Goal: Task Accomplishment & Management: Manage account settings

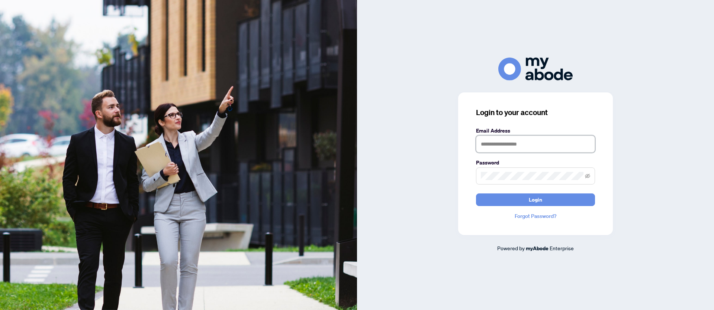
click at [483, 144] on input "text" at bounding box center [535, 144] width 119 height 17
type input "**********"
click at [533, 200] on span "Login" at bounding box center [535, 200] width 13 height 12
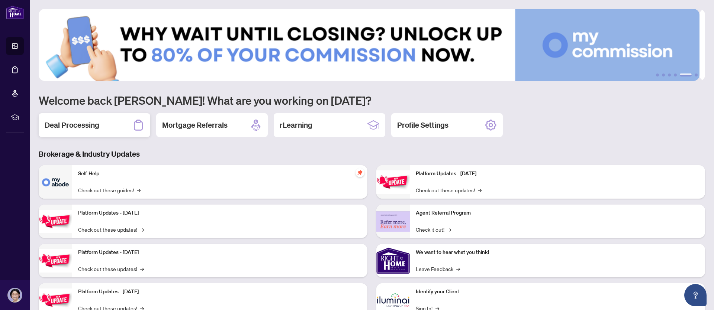
click at [88, 123] on h2 "Deal Processing" at bounding box center [72, 125] width 55 height 10
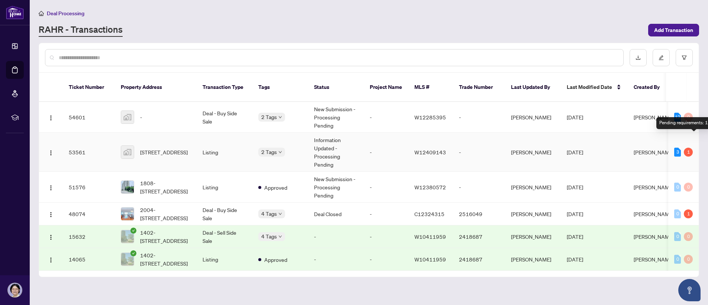
click at [690, 148] on div "1" at bounding box center [688, 152] width 9 height 9
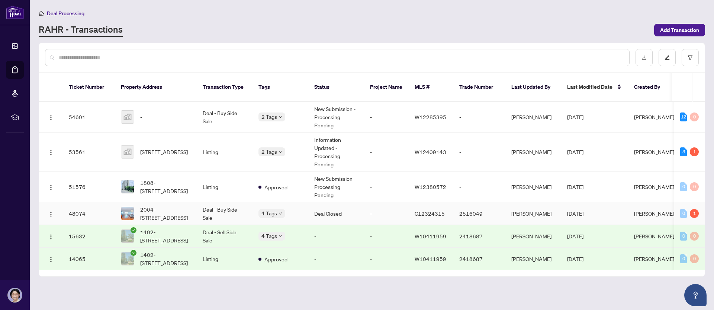
click at [398, 203] on td "-" at bounding box center [386, 214] width 45 height 23
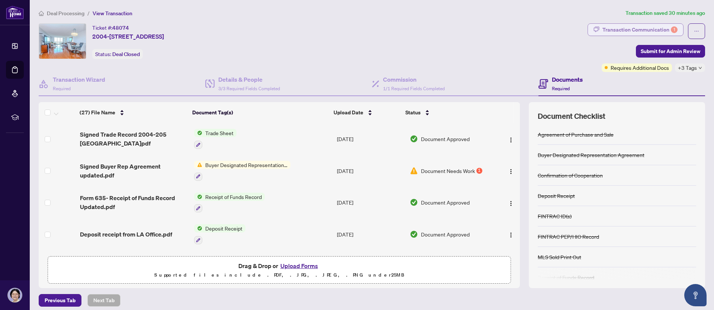
click at [632, 29] on div "Transaction Communication 1" at bounding box center [639, 30] width 75 height 12
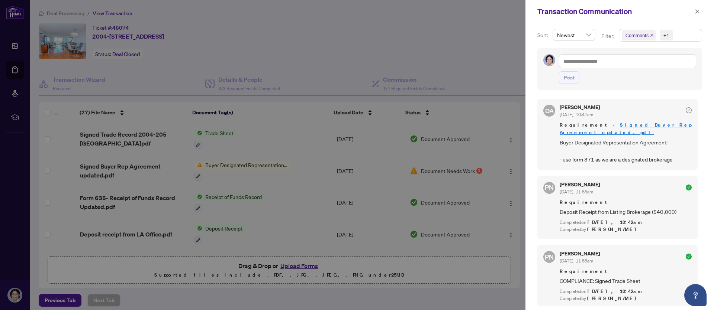
click at [253, 163] on div at bounding box center [357, 155] width 714 height 310
click at [698, 13] on icon "close" at bounding box center [696, 11] width 5 height 5
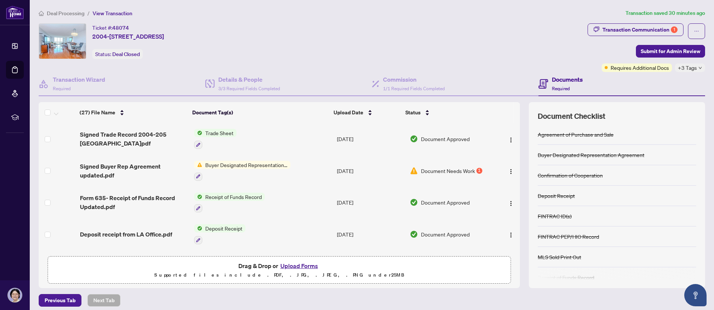
click at [247, 162] on span "Buyer Designated Representation Agreement" at bounding box center [246, 165] width 88 height 8
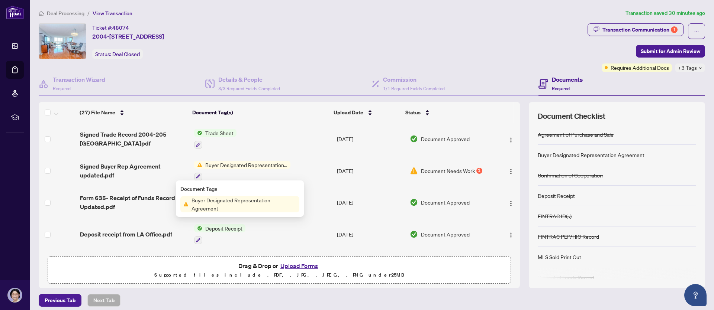
click at [247, 201] on span "Buyer Designated Representation Agreement" at bounding box center [243, 204] width 111 height 16
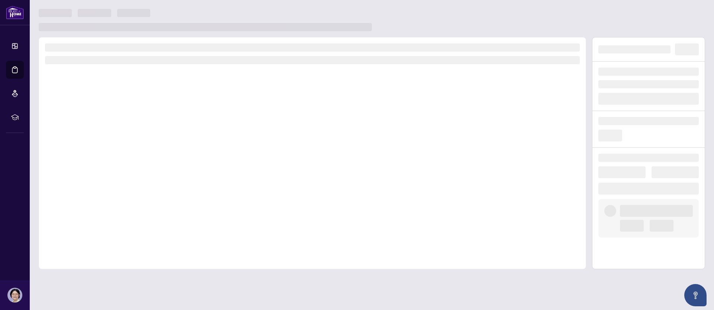
click at [247, 201] on div at bounding box center [312, 153] width 547 height 232
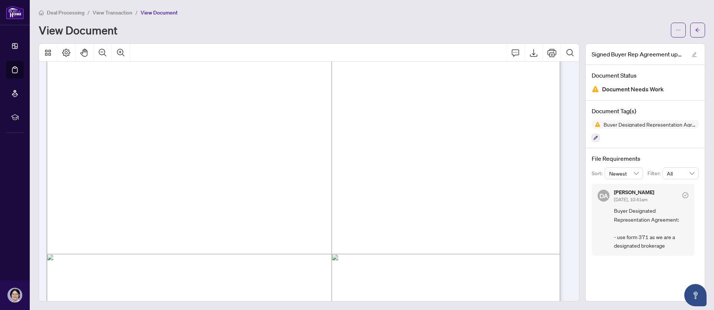
scroll to position [2123, 0]
drag, startPoint x: 86, startPoint y: 162, endPoint x: 91, endPoint y: 174, distance: 12.8
drag, startPoint x: 85, startPoint y: 162, endPoint x: 89, endPoint y: 173, distance: 11.2
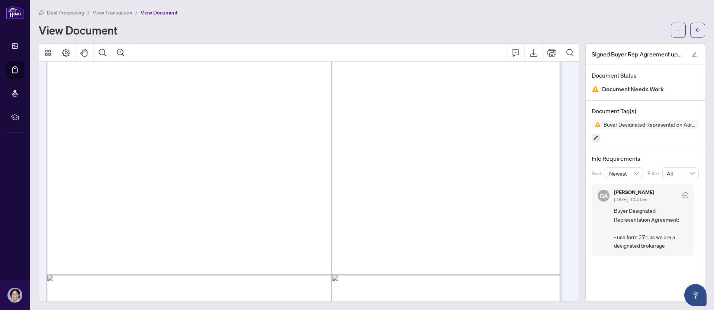
click at [92, 163] on span "Right at Home Realty operates as a Designated Representative Brokerage meaning …" at bounding box center [288, 163] width 406 height 8
click at [87, 162] on span "Right at Home Realty operates as a Designated Representative Brokerage meaning …" at bounding box center [288, 163] width 406 height 8
click at [85, 162] on span "Right at Home Realty operates as a Designated Representative Brokerage meaning …" at bounding box center [288, 163] width 406 height 8
click at [109, 163] on span "Right at Home Realty operates as a Designated Representative Brokerage meaning …" at bounding box center [288, 163] width 406 height 8
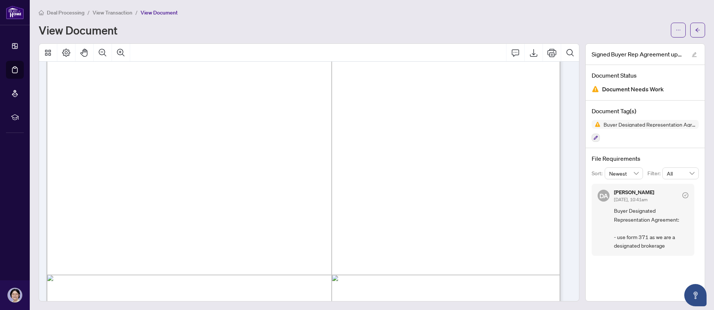
drag, startPoint x: 109, startPoint y: 163, endPoint x: 126, endPoint y: 176, distance: 21.8
click at [234, 216] on span "by the client or required by law." at bounding box center [159, 215] width 149 height 8
drag, startPoint x: 251, startPoint y: 216, endPoint x: 95, endPoint y: 91, distance: 200.7
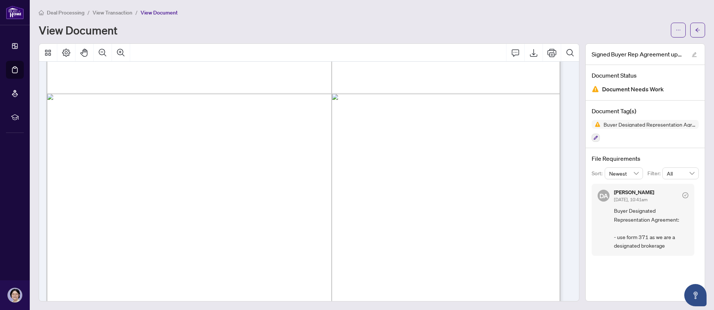
drag, startPoint x: 86, startPoint y: 127, endPoint x: 89, endPoint y: 134, distance: 7.0
